Goal: Find specific page/section: Find specific page/section

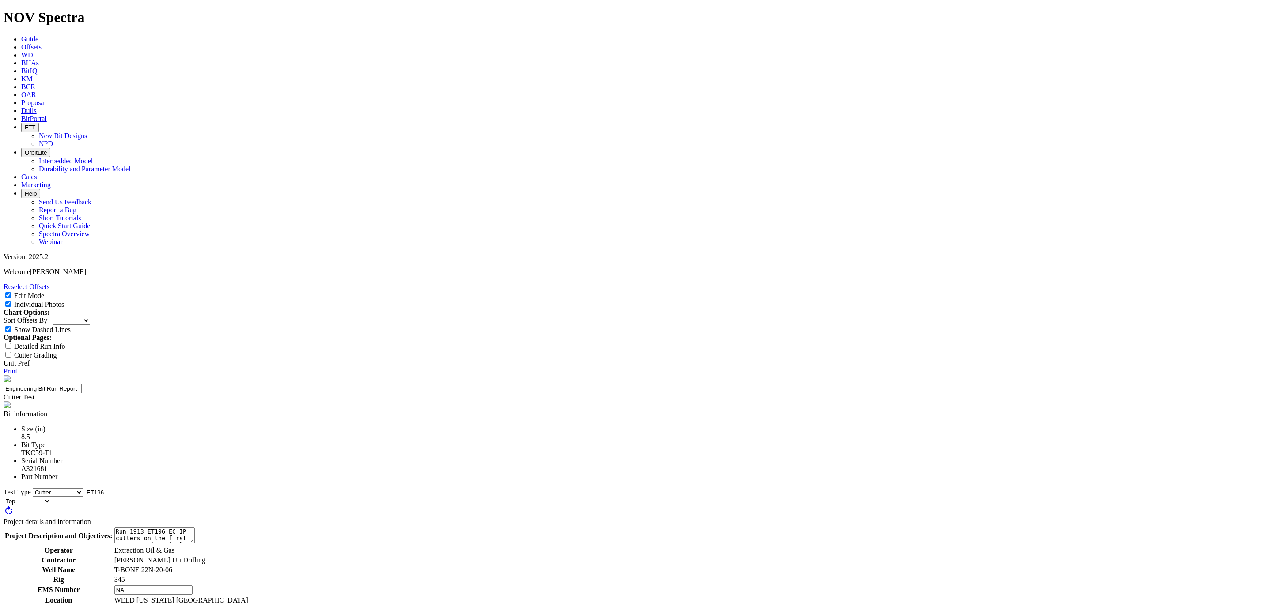
select select "Cutter"
select select "string:BT"
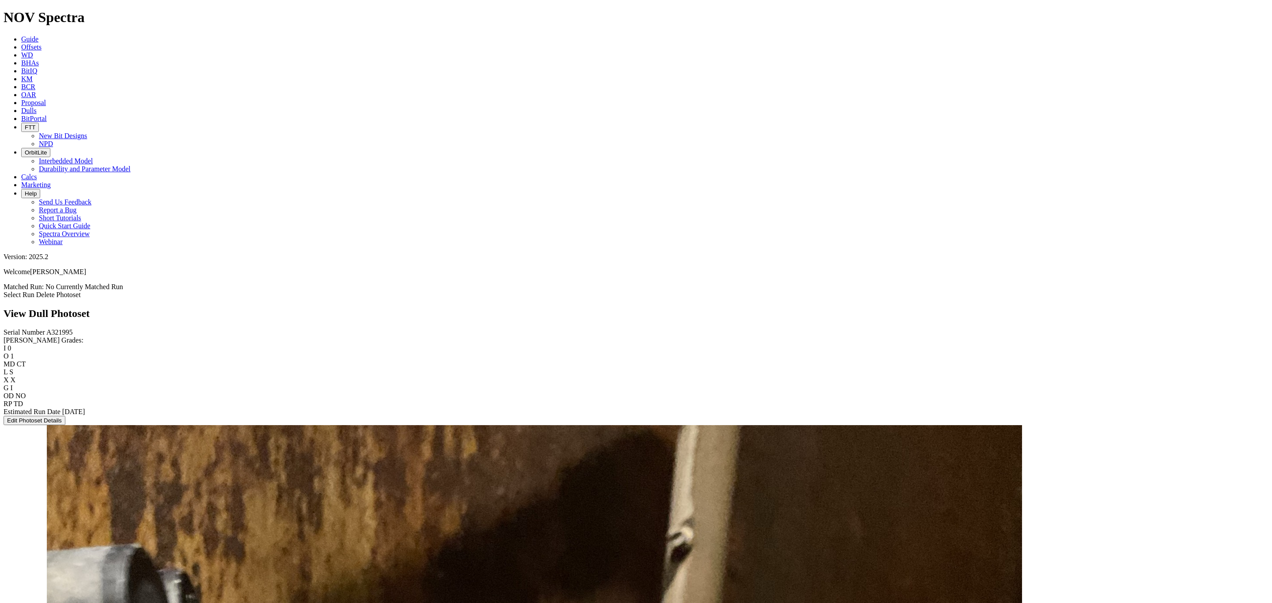
scroll to position [59, 0]
click at [37, 107] on span "Dulls" at bounding box center [28, 111] width 15 height 8
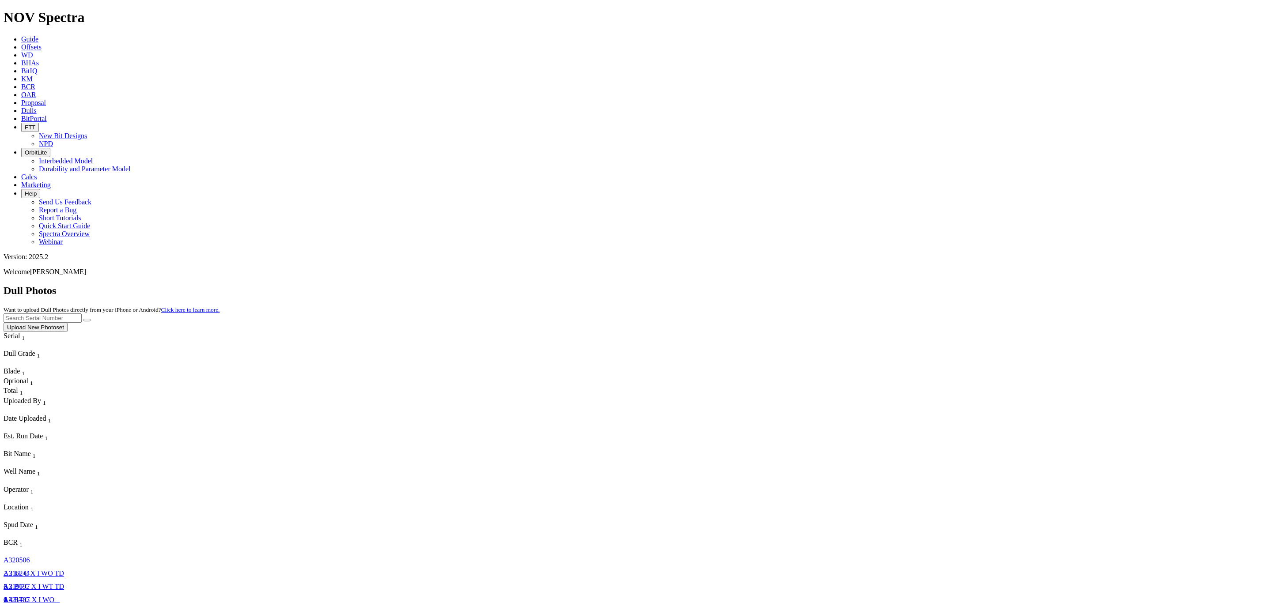
click at [65, 570] on div "2 2 LT C X I WO TD" at bounding box center [35, 574] width 62 height 8
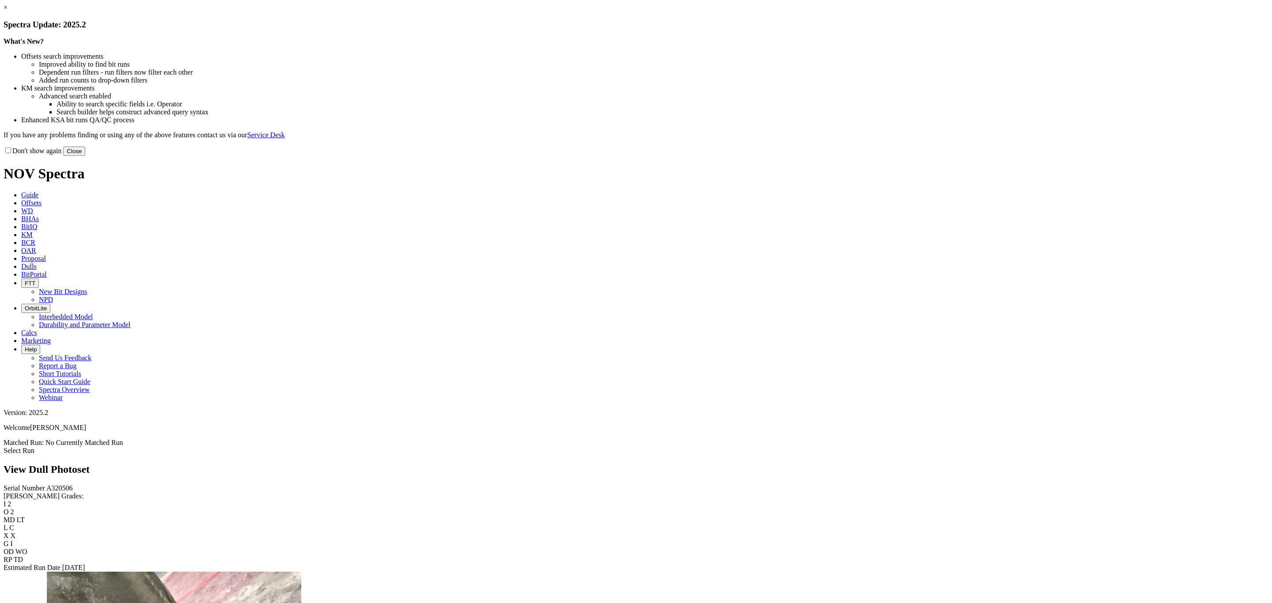
click at [85, 156] on button "Close" at bounding box center [74, 151] width 22 height 9
